Goal: Check status: Check status

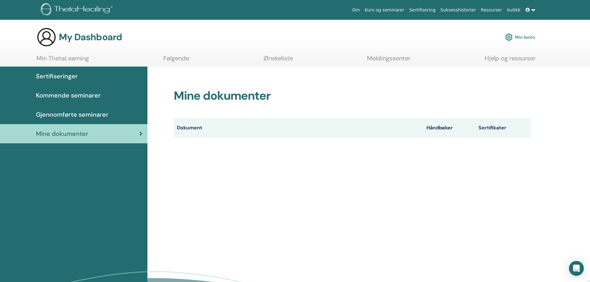
click at [67, 77] on span "Sertifiseringer" at bounding box center [57, 75] width 42 height 9
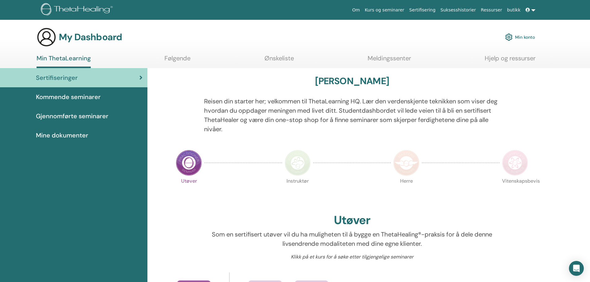
click at [181, 111] on div at bounding box center [184, 119] width 30 height 45
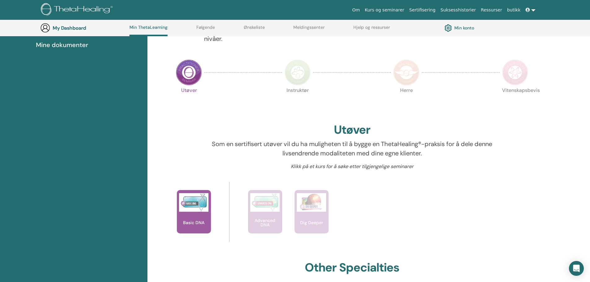
scroll to position [103, 0]
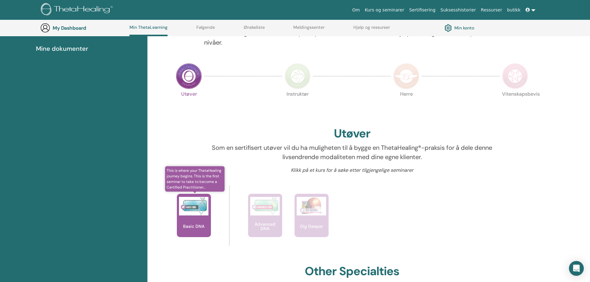
click at [192, 211] on img at bounding box center [193, 206] width 29 height 19
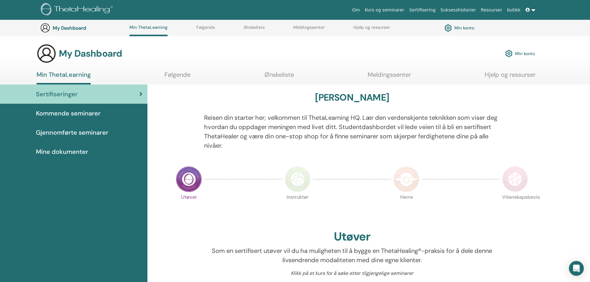
scroll to position [103, 0]
